Goal: Information Seeking & Learning: Check status

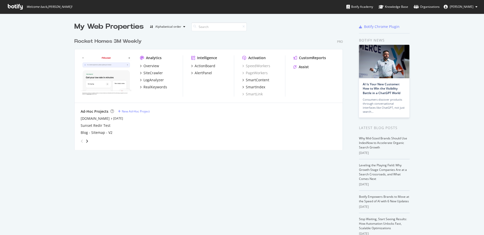
scroll to position [232, 476]
click at [156, 80] on div "LogAnalyzer" at bounding box center [153, 80] width 20 height 5
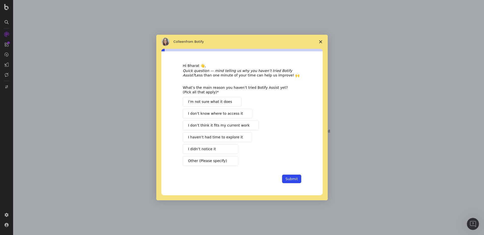
click at [318, 44] on span "Close survey" at bounding box center [321, 42] width 14 height 14
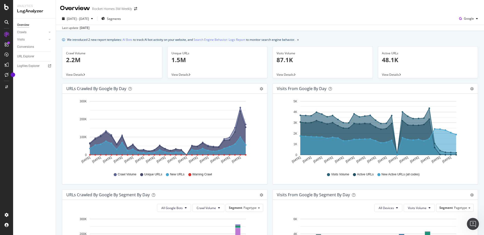
click at [273, 115] on div "Hold CMD (⌘) while clicking to filter the report. [DATE] [DATE] [DATE] [DATE] […" at bounding box center [375, 139] width 205 height 91
